Goal: Task Accomplishment & Management: Use online tool/utility

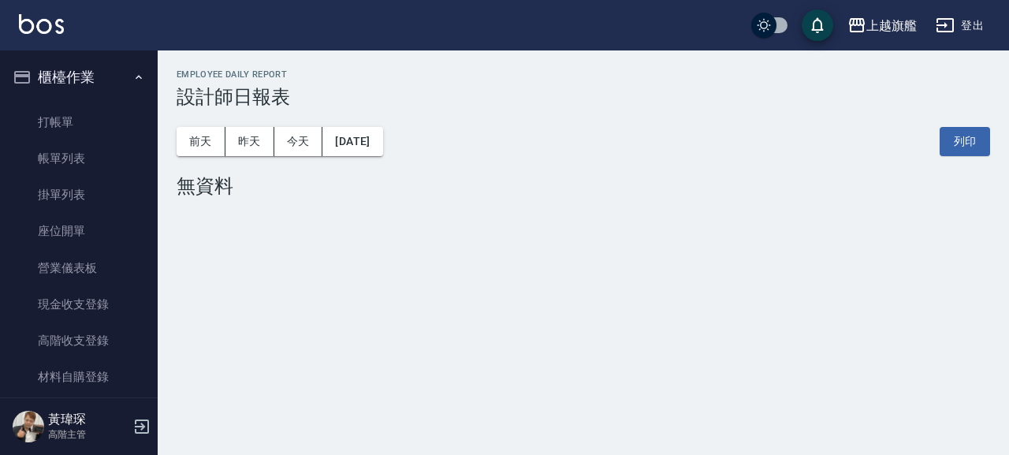
click at [65, 68] on button "櫃檯作業" at bounding box center [78, 77] width 145 height 41
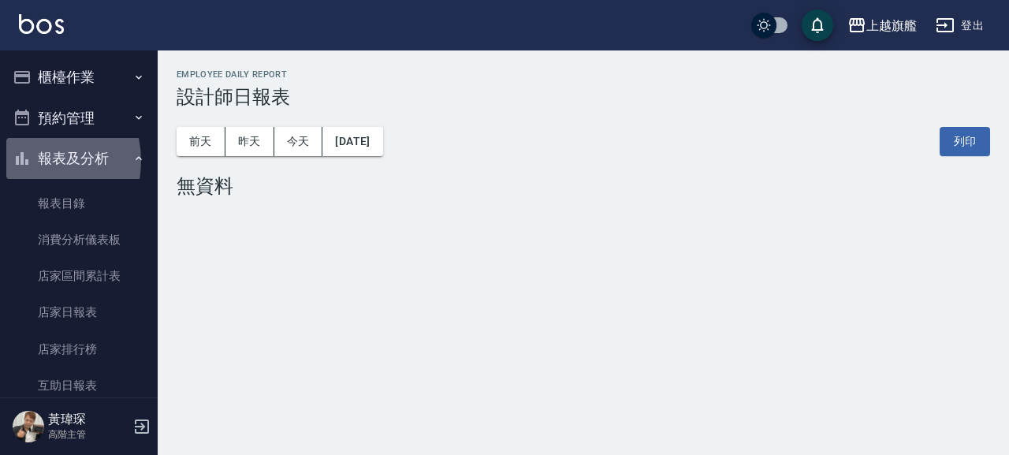
click at [28, 161] on icon "button" at bounding box center [22, 158] width 19 height 19
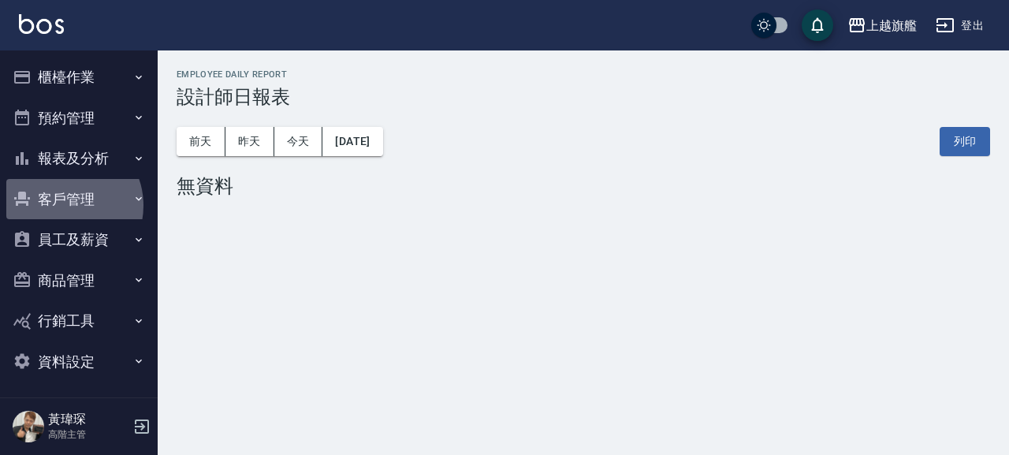
click at [65, 205] on button "客戶管理" at bounding box center [78, 199] width 145 height 41
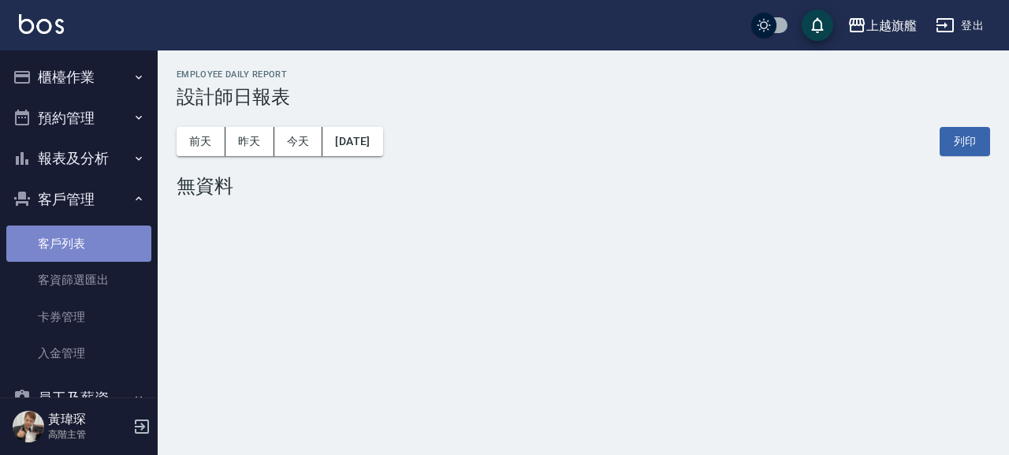
click at [91, 248] on link "客戶列表" at bounding box center [78, 244] width 145 height 36
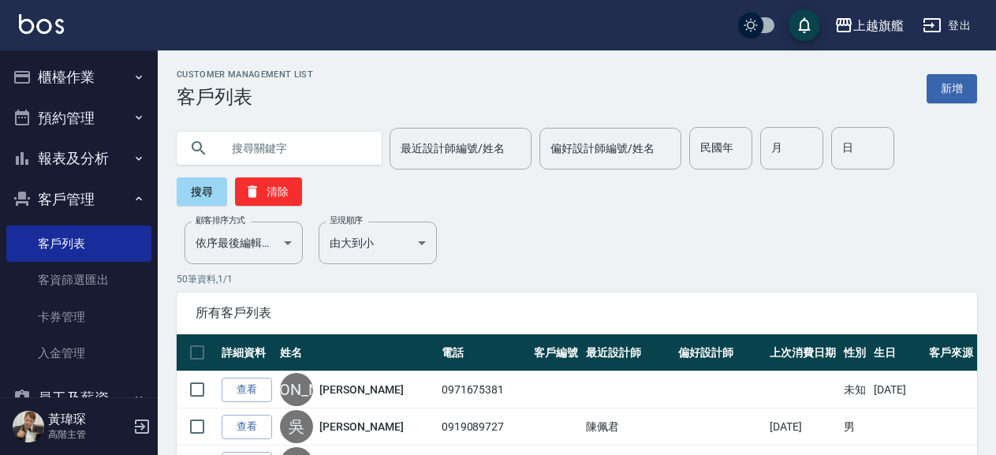
click at [364, 157] on input "text" at bounding box center [295, 148] width 148 height 43
type input "0911358518"
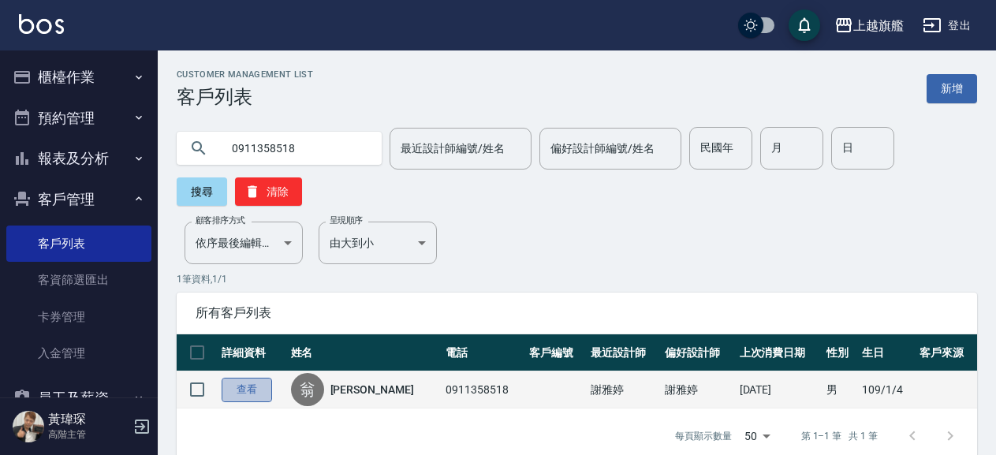
click at [260, 390] on link "查看" at bounding box center [247, 390] width 50 height 24
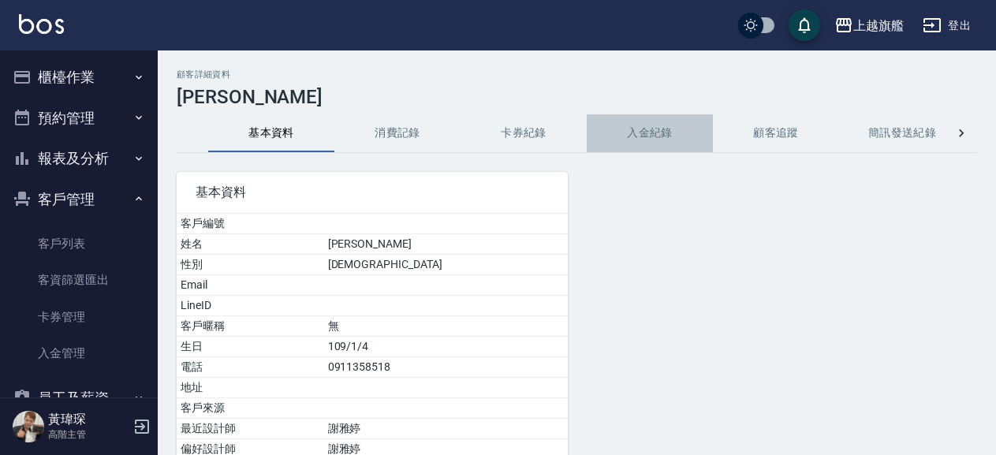
click at [655, 130] on button "入金紀錄" at bounding box center [650, 133] width 126 height 38
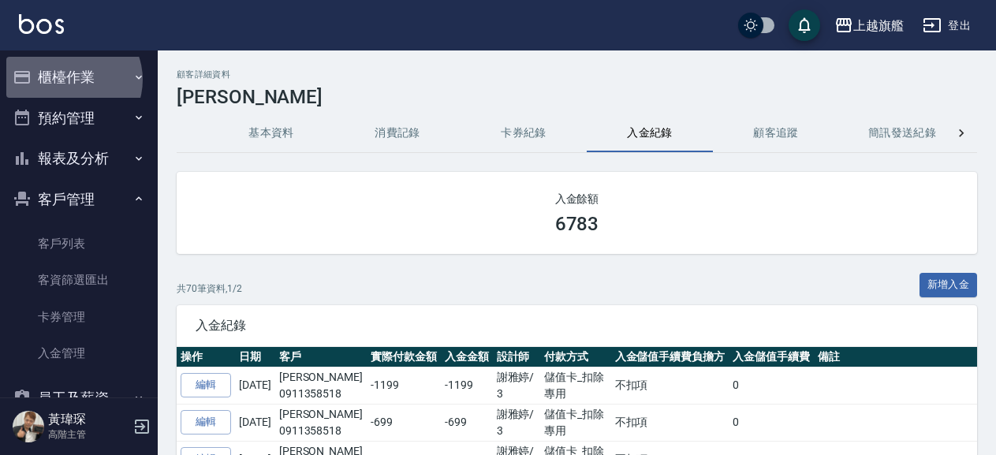
click at [70, 80] on button "櫃檯作業" at bounding box center [78, 77] width 145 height 41
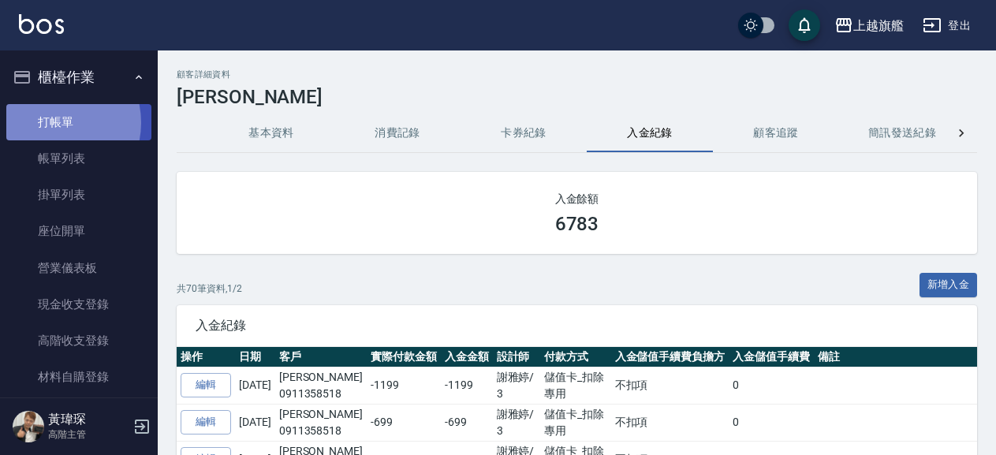
click at [50, 122] on link "打帳單" at bounding box center [78, 122] width 145 height 36
